Goal: Transaction & Acquisition: Purchase product/service

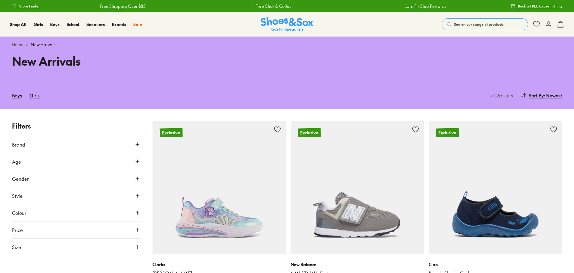
click at [105, 246] on button "Size" at bounding box center [76, 247] width 128 height 17
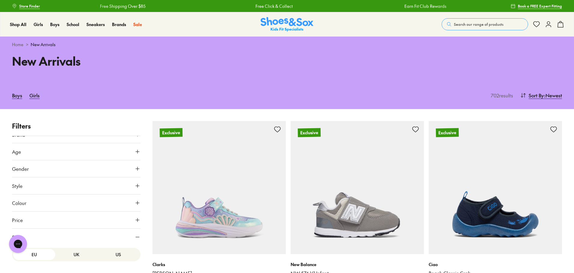
click at [63, 239] on button "Size" at bounding box center [76, 237] width 128 height 17
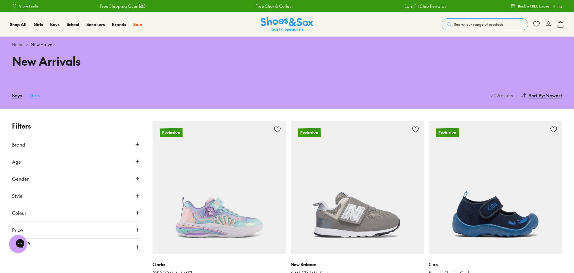
click at [32, 97] on link "Girls" at bounding box center [34, 95] width 10 height 13
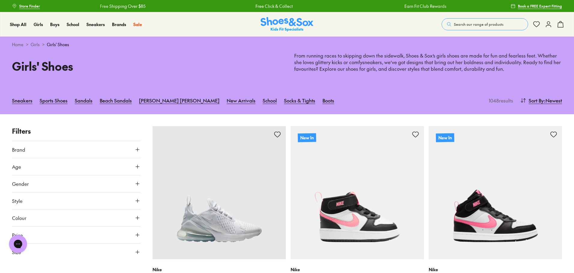
click at [138, 252] on icon at bounding box center [137, 252] width 6 height 6
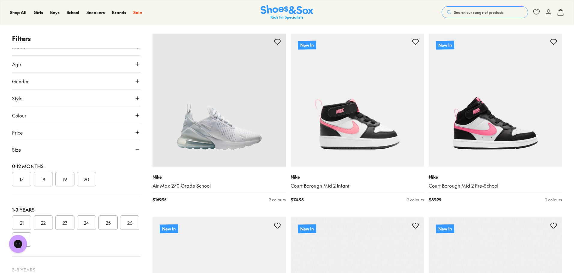
scroll to position [34, 0]
click at [65, 272] on div at bounding box center [76, 267] width 128 height 12
click at [65, 270] on div at bounding box center [76, 267] width 128 height 12
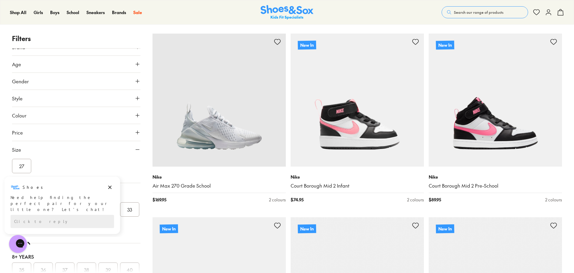
scroll to position [93, 0]
click at [108, 187] on icon "Dismiss campaign" at bounding box center [110, 187] width 6 height 7
click at [65, 210] on button "30" at bounding box center [64, 211] width 19 height 14
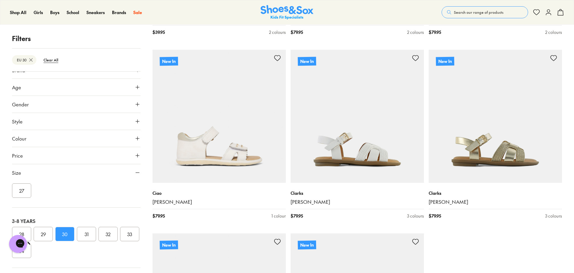
scroll to position [1749, 0]
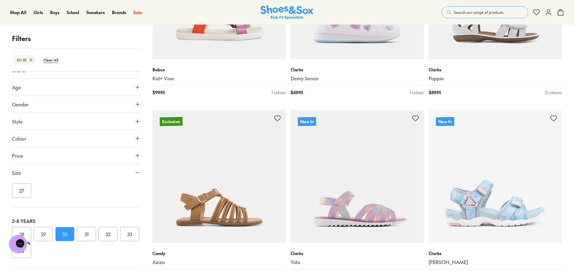
scroll to position [3665, 0]
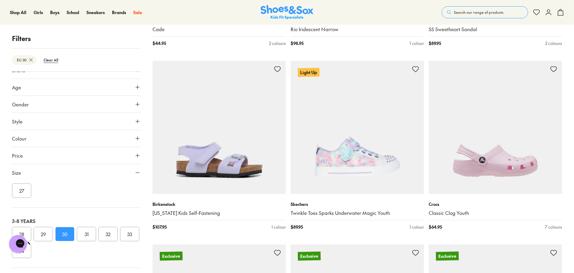
scroll to position [5224, 0]
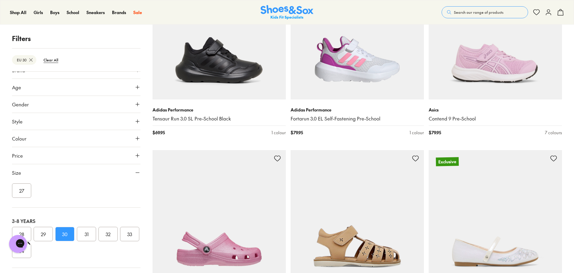
scroll to position [7612, 0]
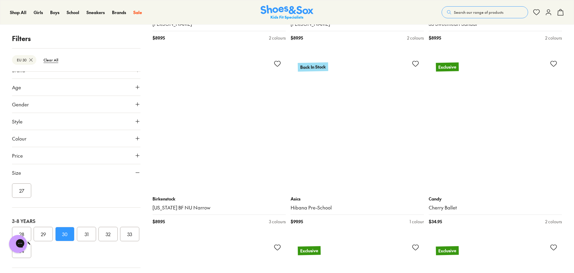
scroll to position [8913, 0]
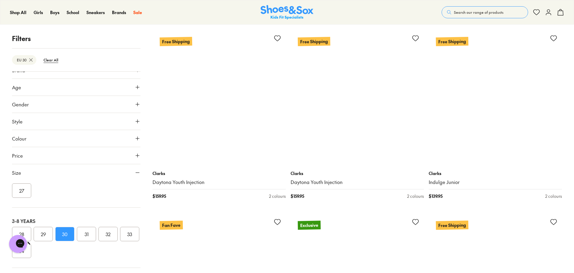
scroll to position [10991, 0]
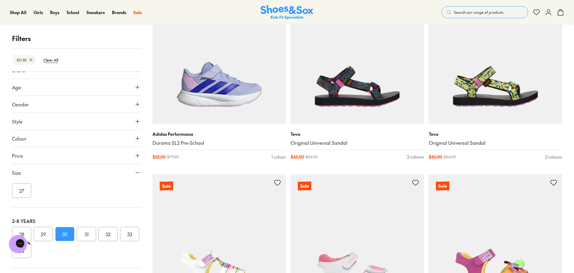
scroll to position [13414, 0]
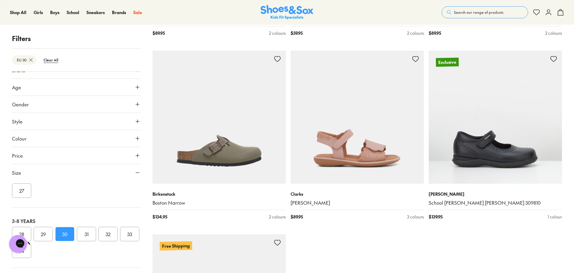
scroll to position [15548, 0]
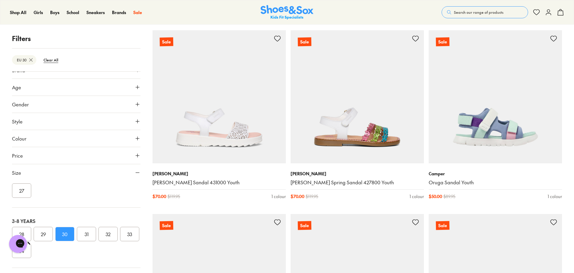
scroll to position [17410, 0]
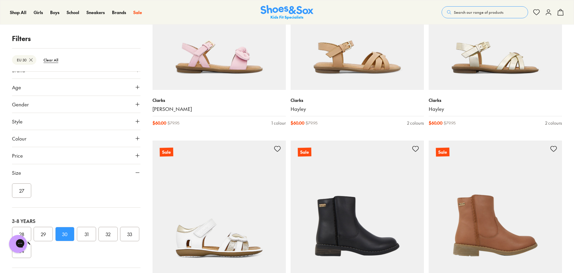
scroll to position [17872, 0]
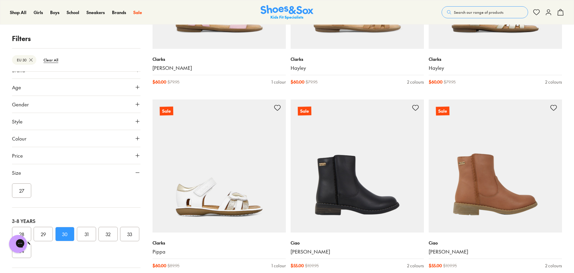
click at [79, 107] on button "Gender" at bounding box center [76, 104] width 128 height 17
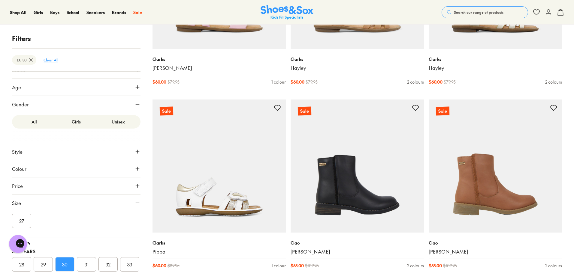
click at [55, 60] on btn "Clear All" at bounding box center [51, 60] width 24 height 11
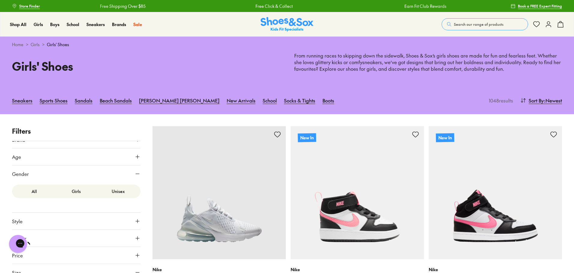
click at [117, 153] on button "Age" at bounding box center [76, 157] width 128 height 17
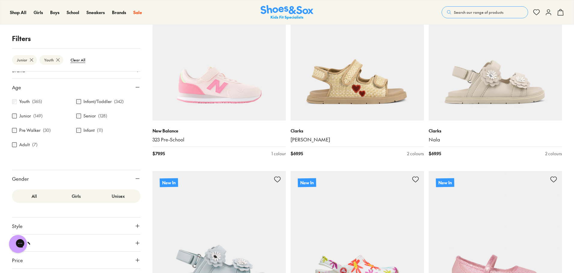
scroll to position [1067, 0]
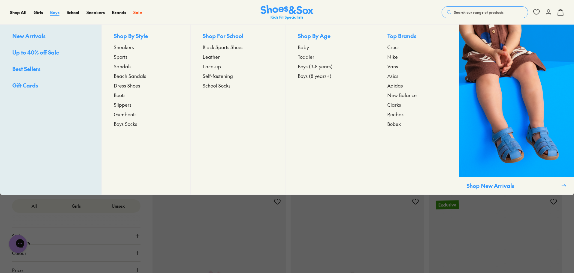
click at [55, 11] on span "Boys" at bounding box center [54, 12] width 9 height 6
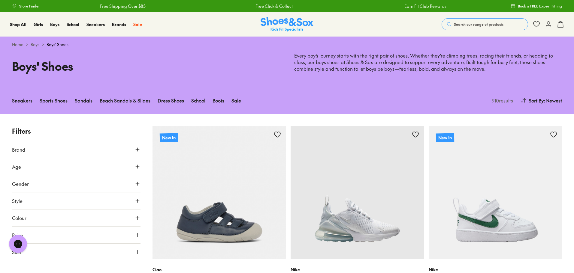
click at [23, 165] on button "Age" at bounding box center [76, 166] width 128 height 17
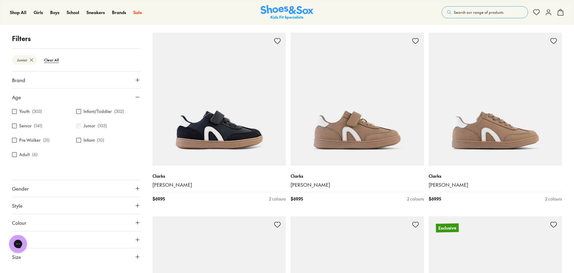
scroll to position [281, 0]
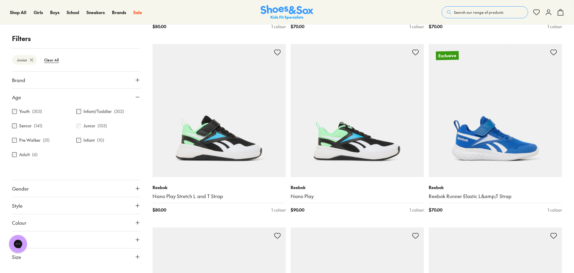
scroll to position [2996, 0]
